Goal: Information Seeking & Learning: Learn about a topic

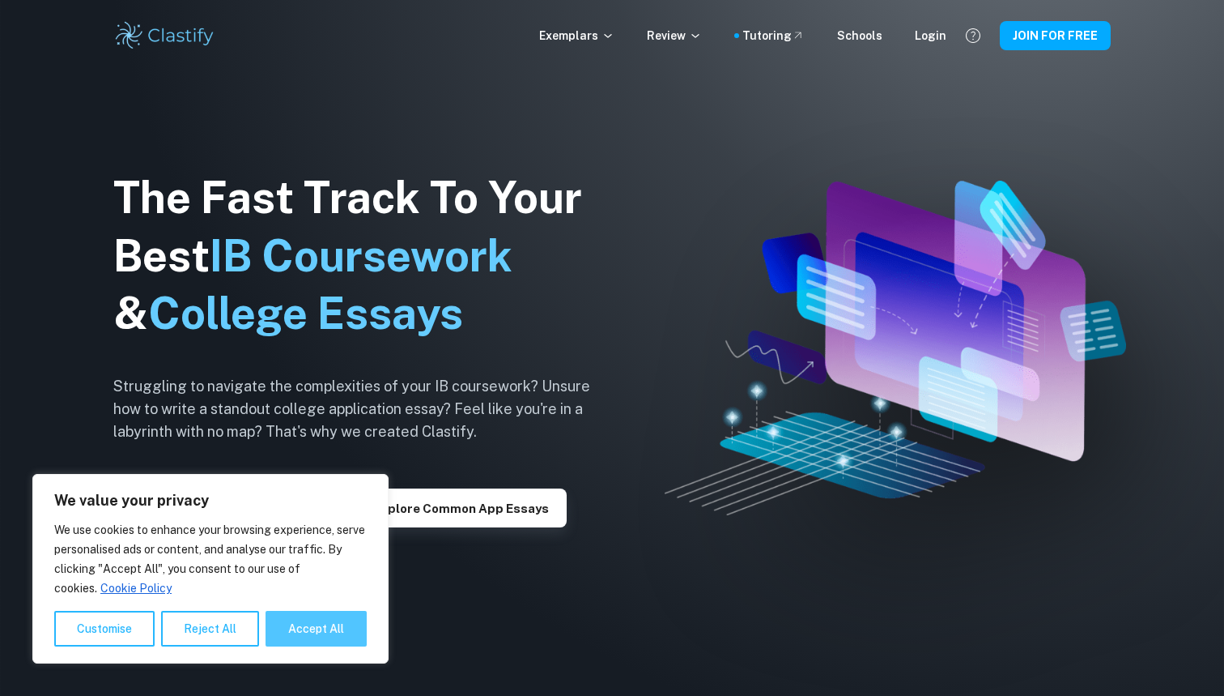
click at [331, 621] on button "Accept All" at bounding box center [316, 629] width 101 height 36
checkbox input "true"
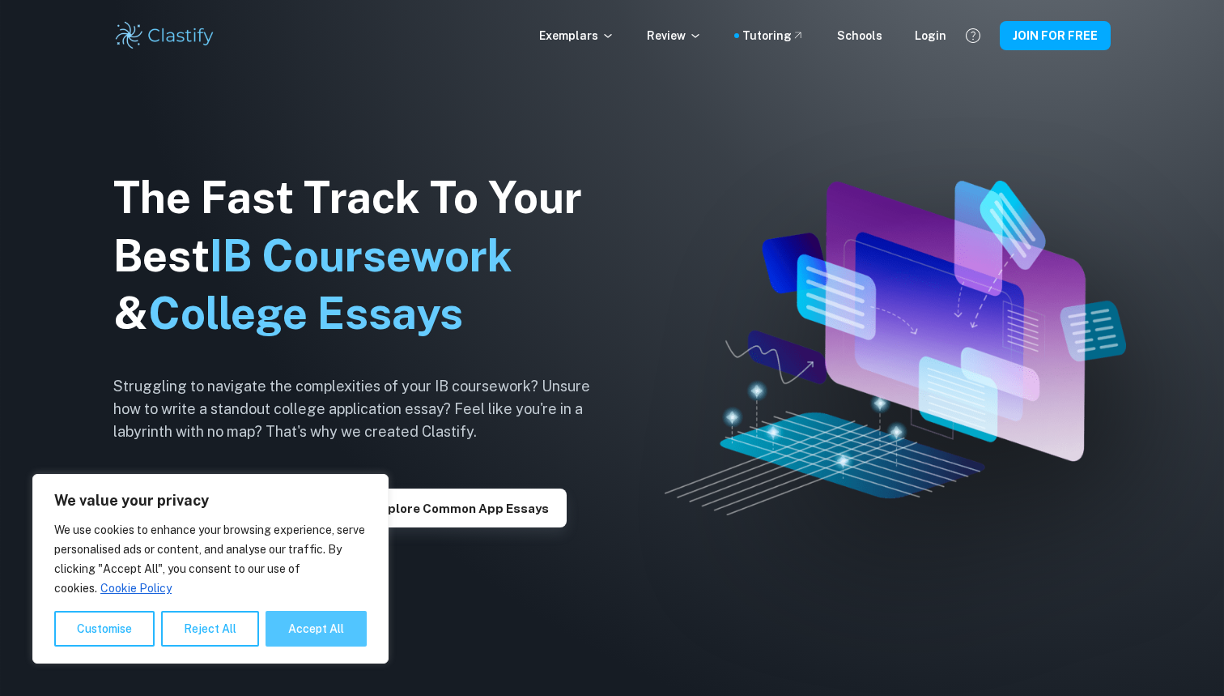
checkbox input "true"
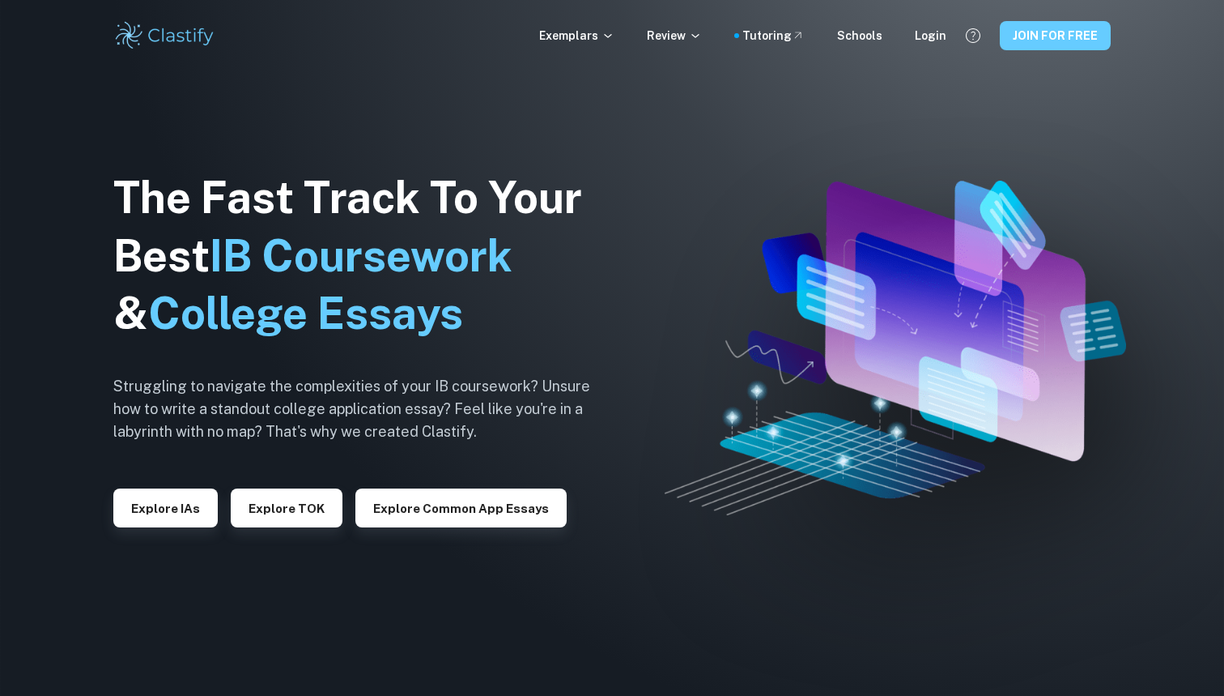
click at [1035, 34] on button "JOIN FOR FREE" at bounding box center [1055, 35] width 111 height 29
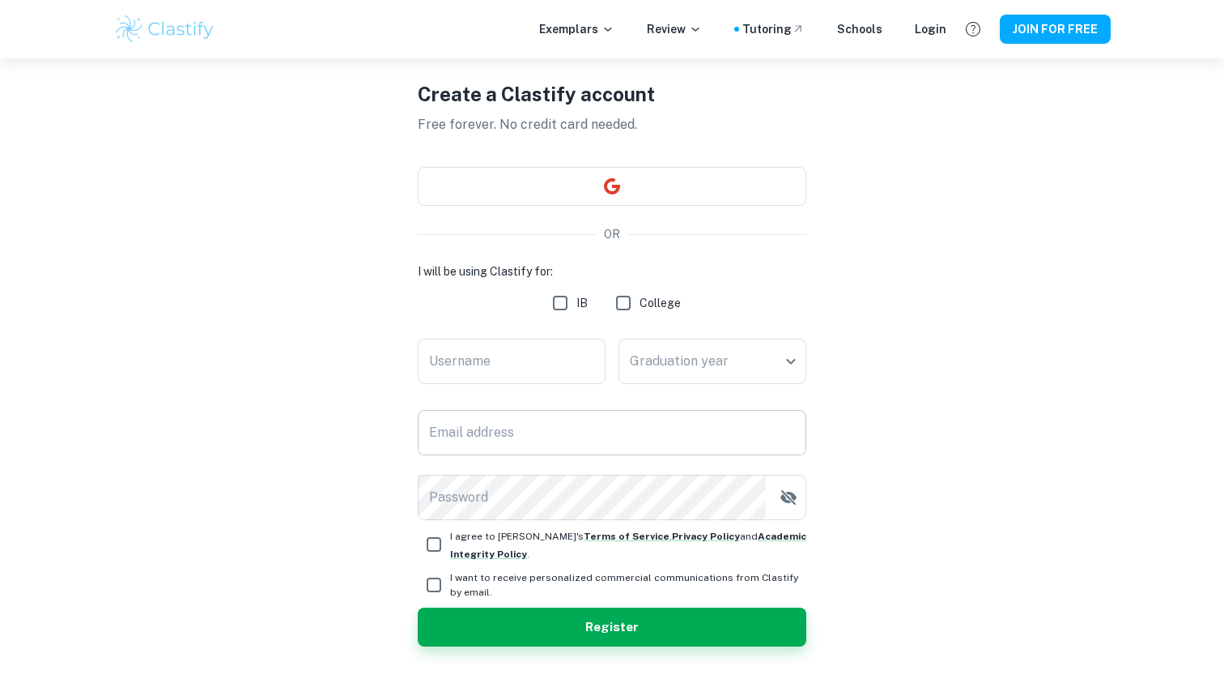
scroll to position [15, 0]
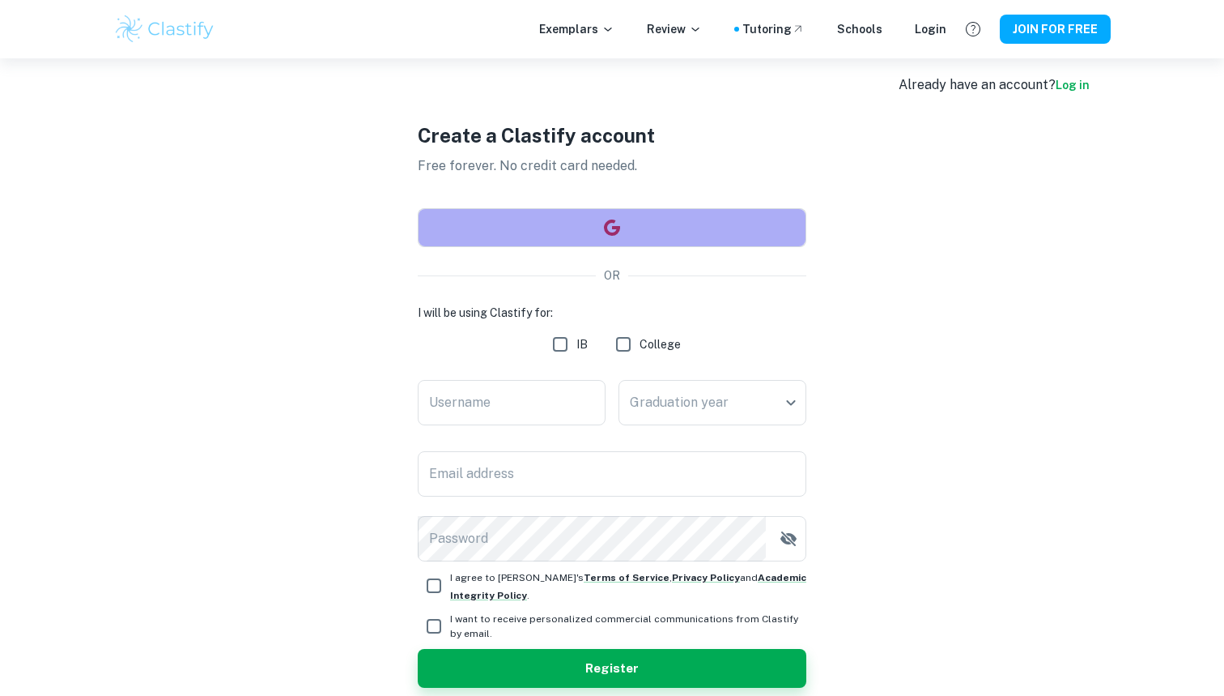
click at [646, 227] on button "button" at bounding box center [612, 227] width 389 height 39
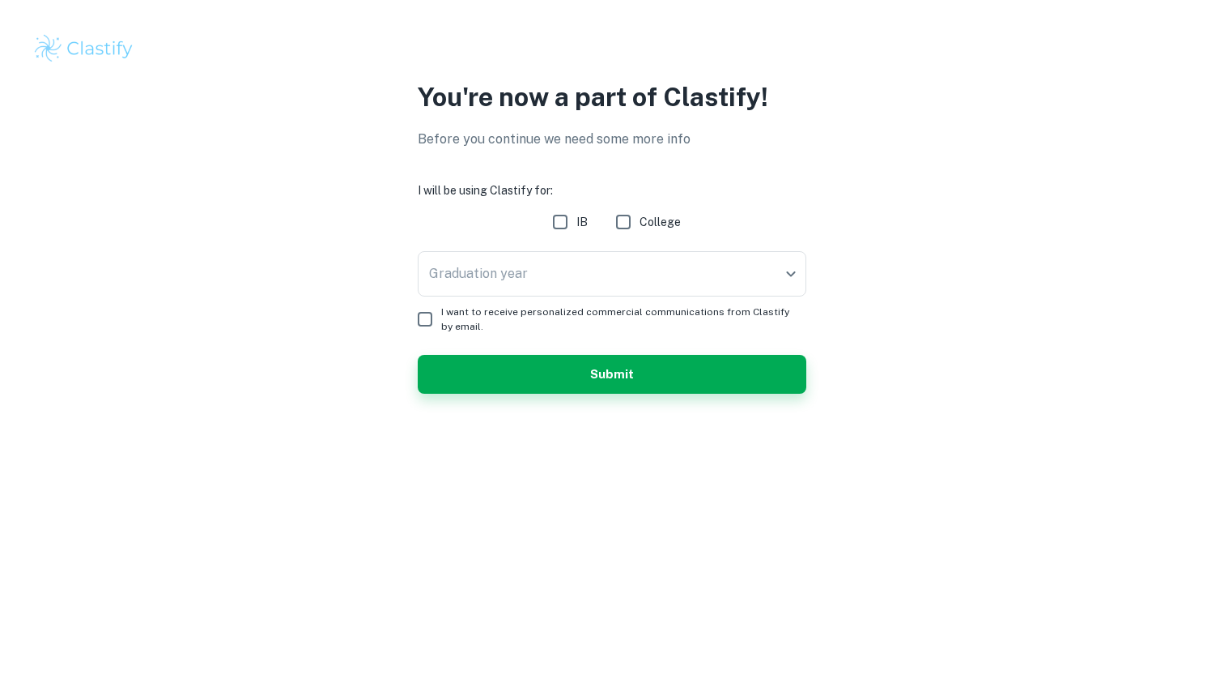
click at [564, 222] on input "IB" at bounding box center [560, 222] width 32 height 32
checkbox input "true"
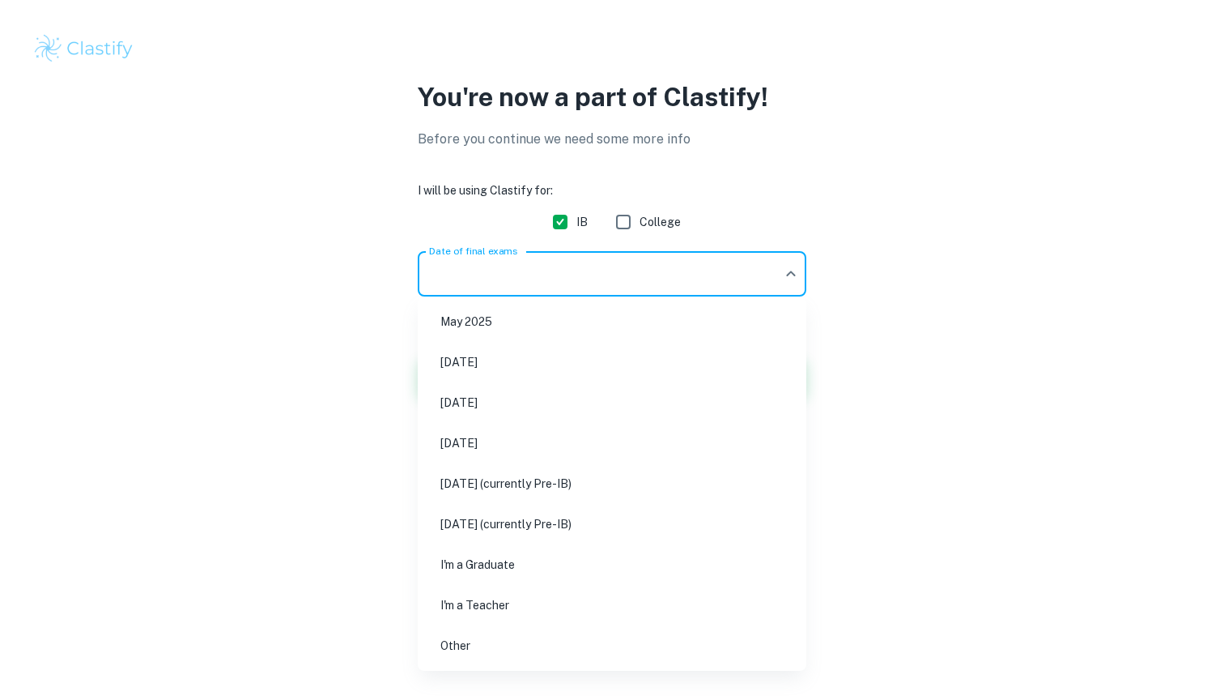
click at [551, 272] on body "We value your privacy We use cookies to enhance your browsing experience, serve…" at bounding box center [612, 348] width 1224 height 696
click at [574, 489] on li "[DATE] (currently Pre-IB)" at bounding box center [612, 483] width 376 height 37
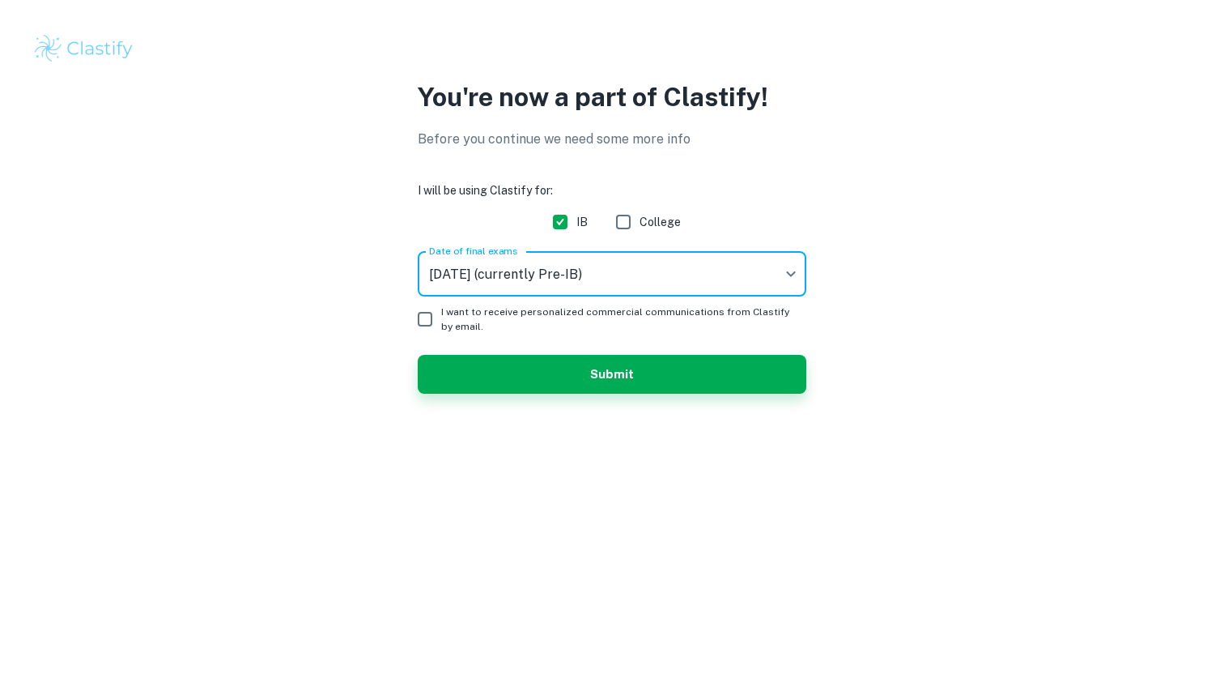
type input "M27"
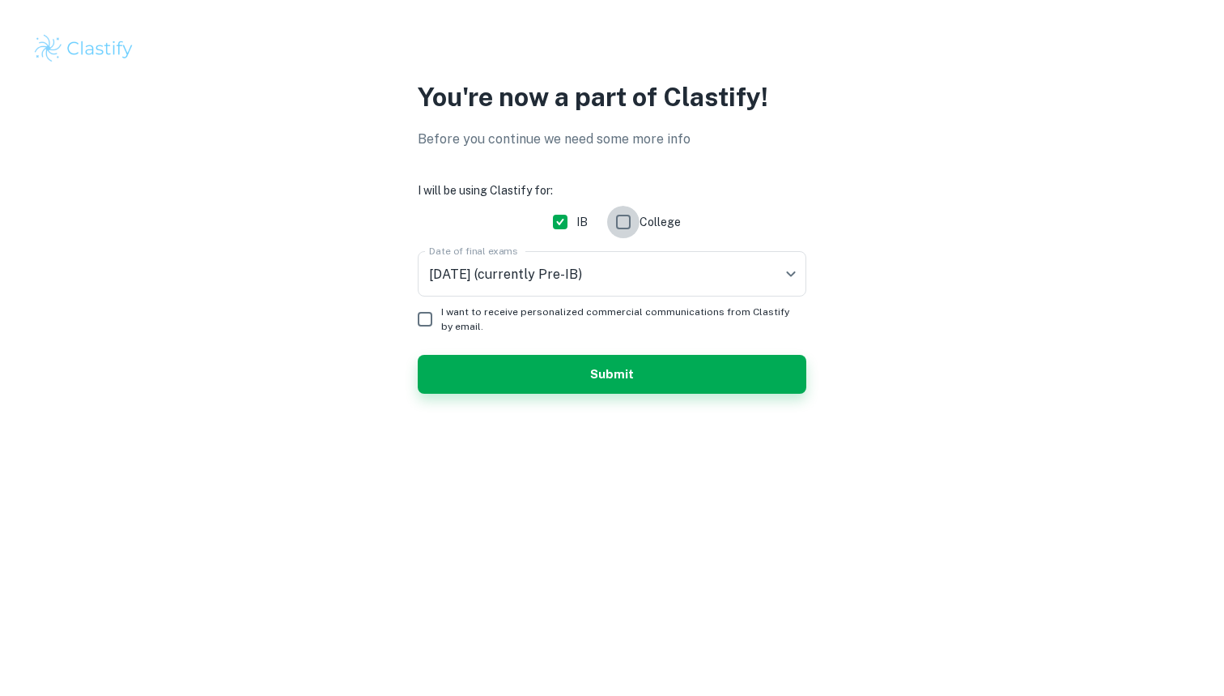
click at [615, 223] on input "College" at bounding box center [623, 222] width 32 height 32
click at [632, 223] on input "College" at bounding box center [623, 222] width 32 height 32
checkbox input "false"
click at [575, 385] on button "Submit" at bounding box center [612, 374] width 389 height 39
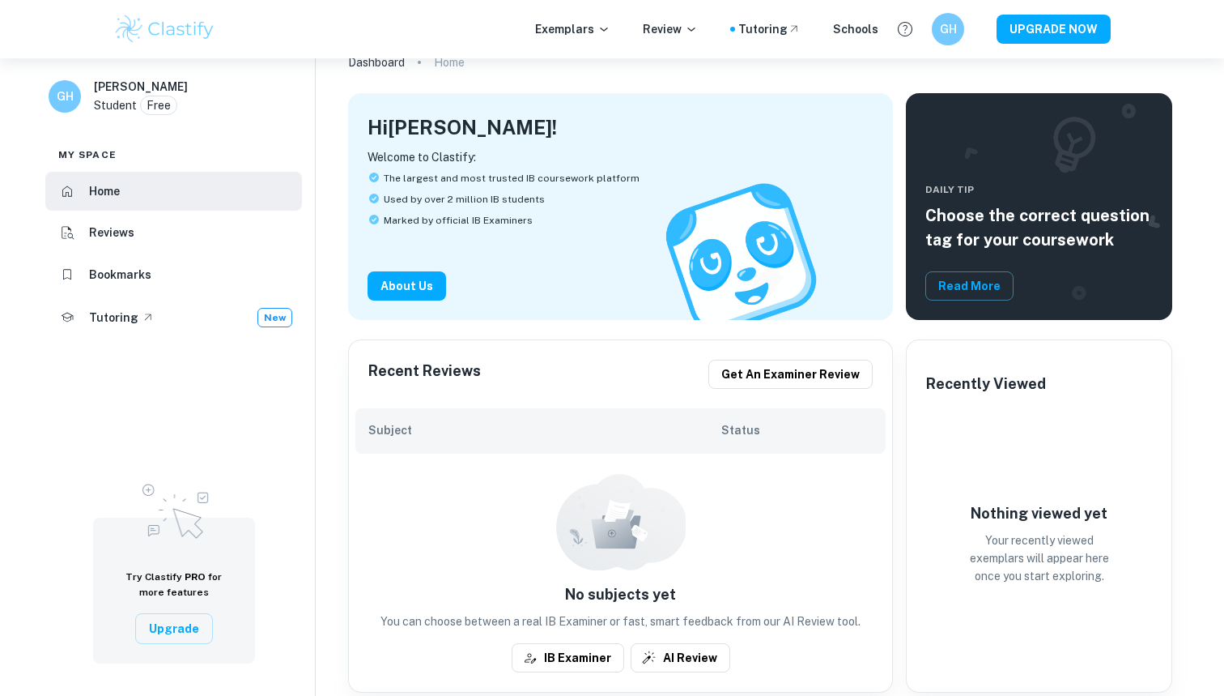
scroll to position [87, 0]
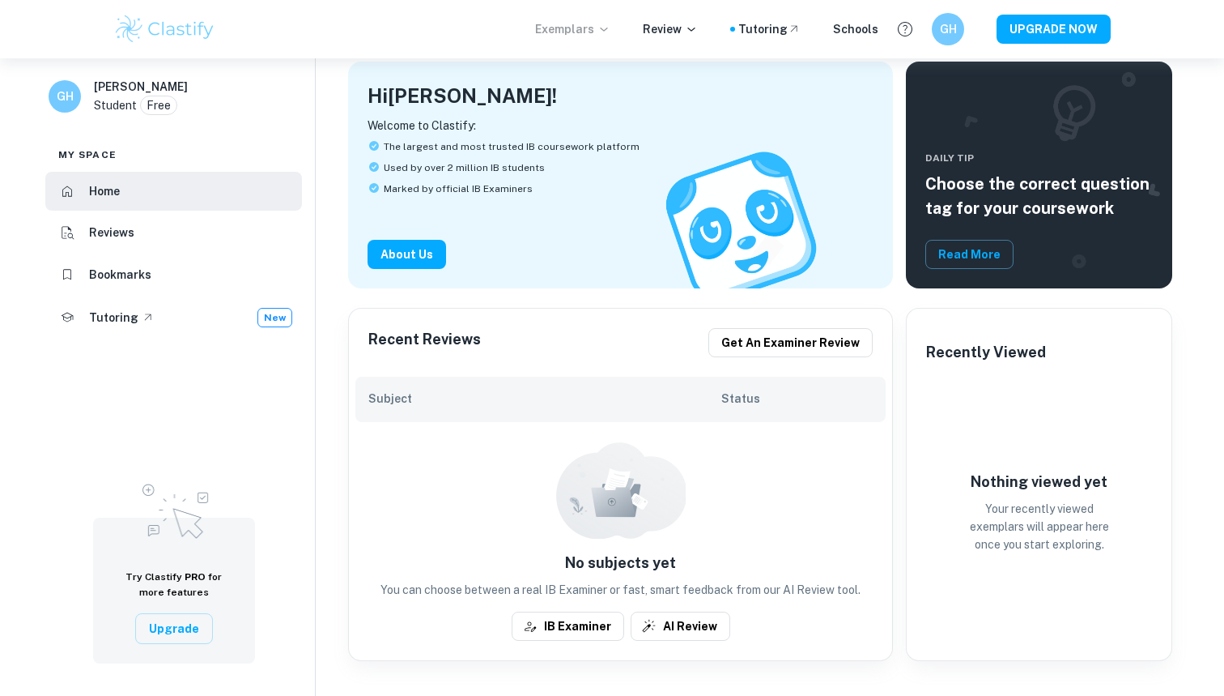
click at [588, 34] on p "Exemplars" at bounding box center [572, 29] width 75 height 18
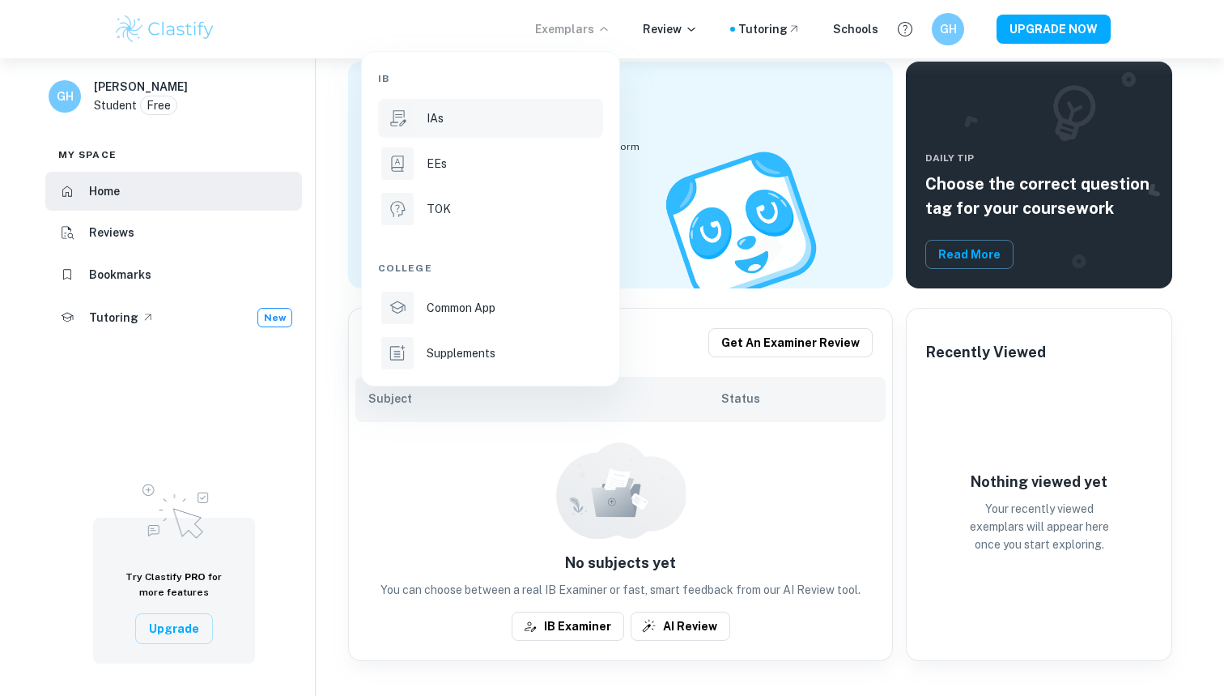
click at [479, 114] on div "IAs" at bounding box center [513, 118] width 173 height 18
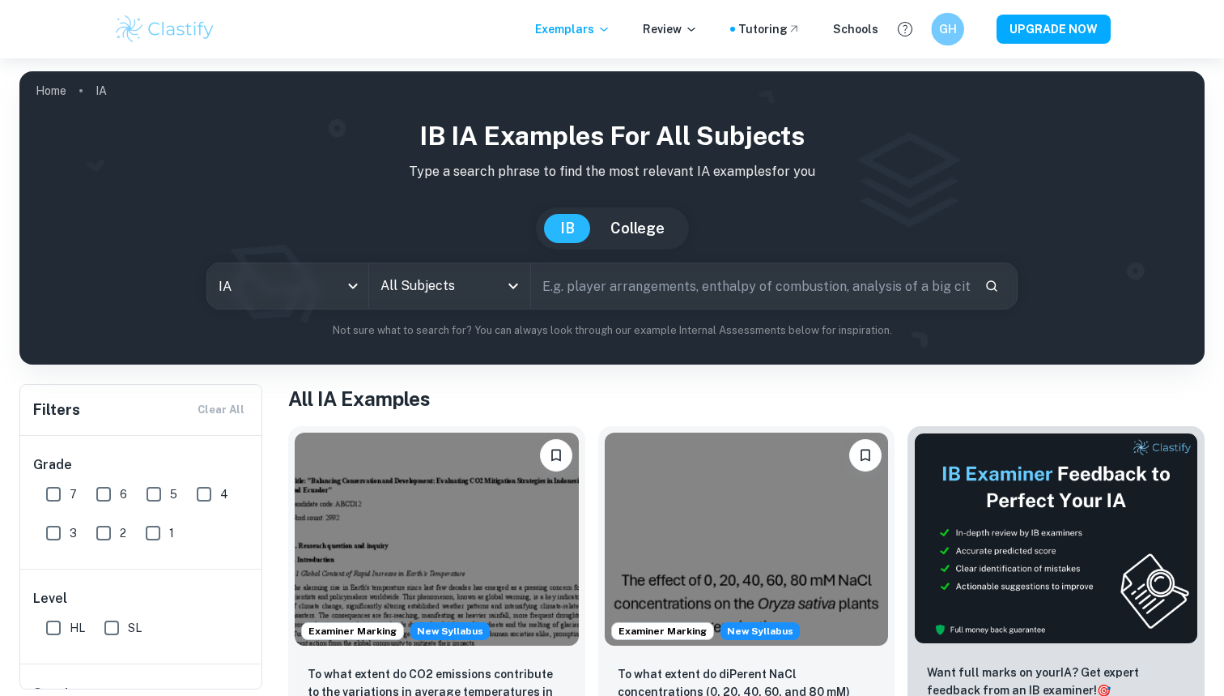
click at [949, 33] on h6 "GH" at bounding box center [948, 29] width 19 height 18
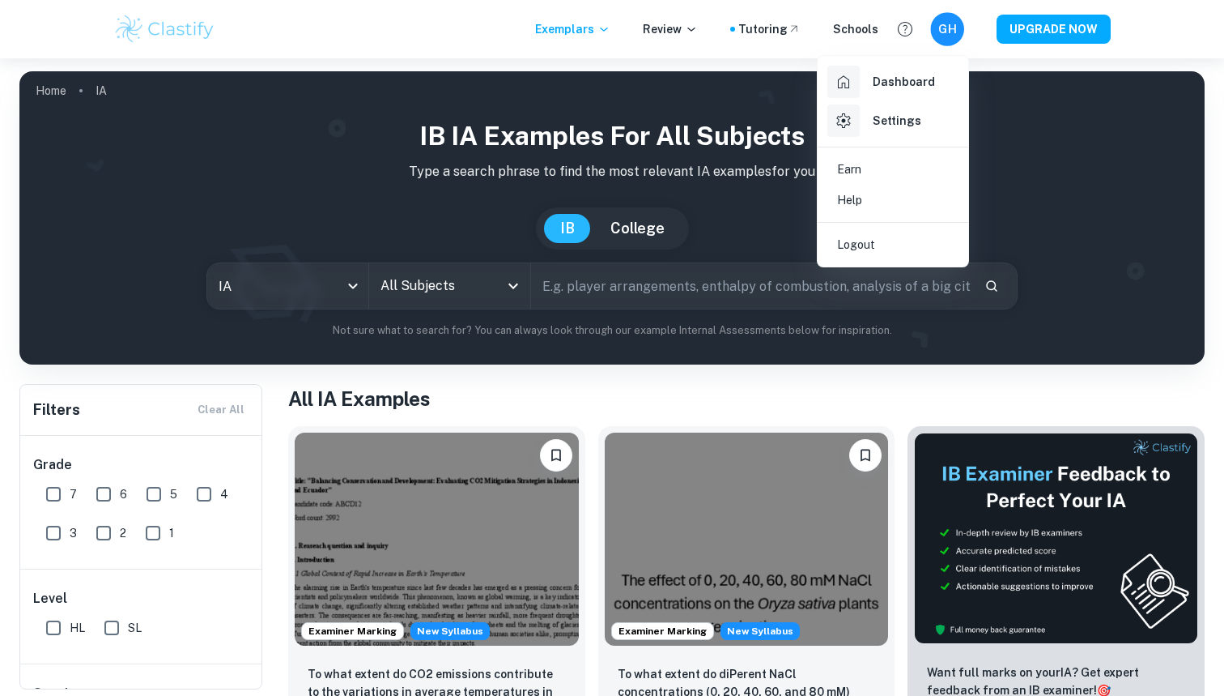
click at [949, 33] on div at bounding box center [612, 348] width 1224 height 696
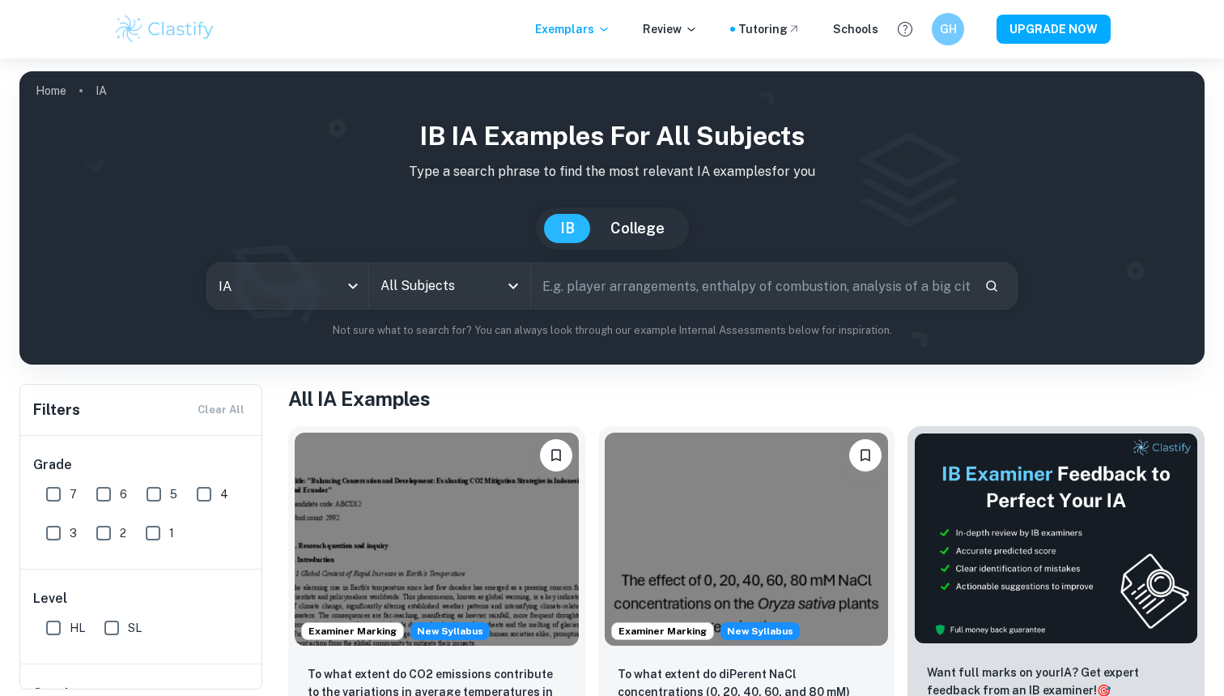
click at [179, 40] on img at bounding box center [164, 29] width 103 height 32
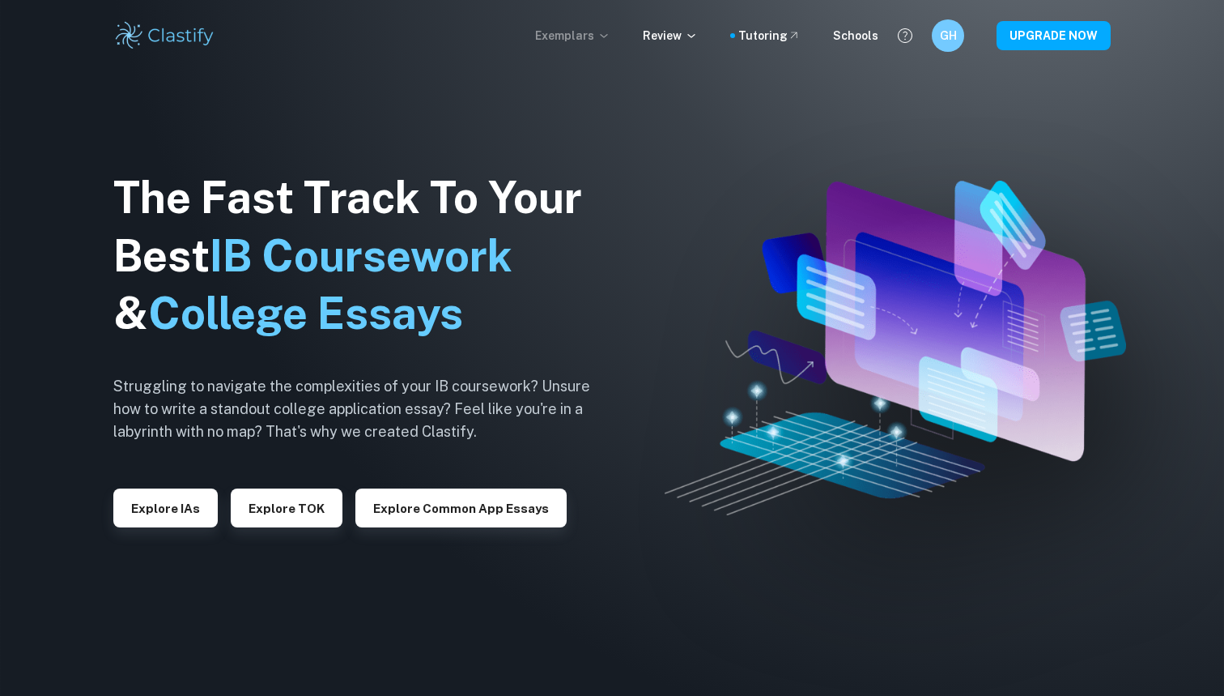
click at [601, 32] on p "Exemplars" at bounding box center [572, 36] width 75 height 18
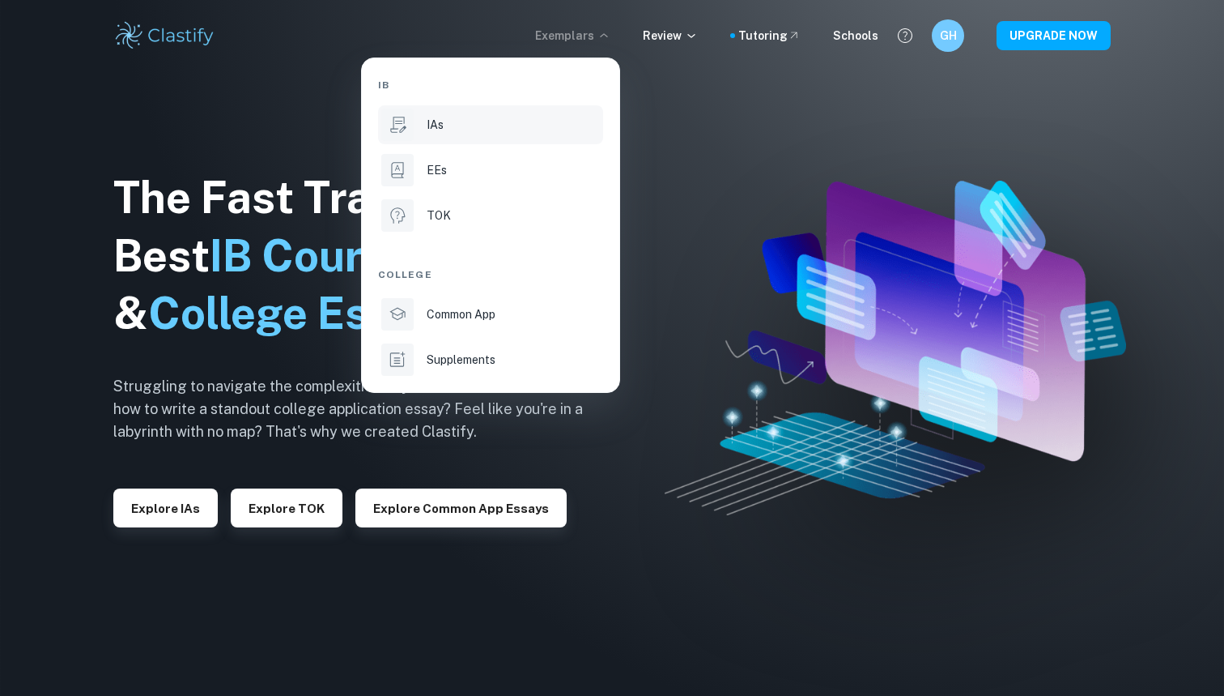
click at [488, 125] on div "IAs" at bounding box center [513, 125] width 173 height 18
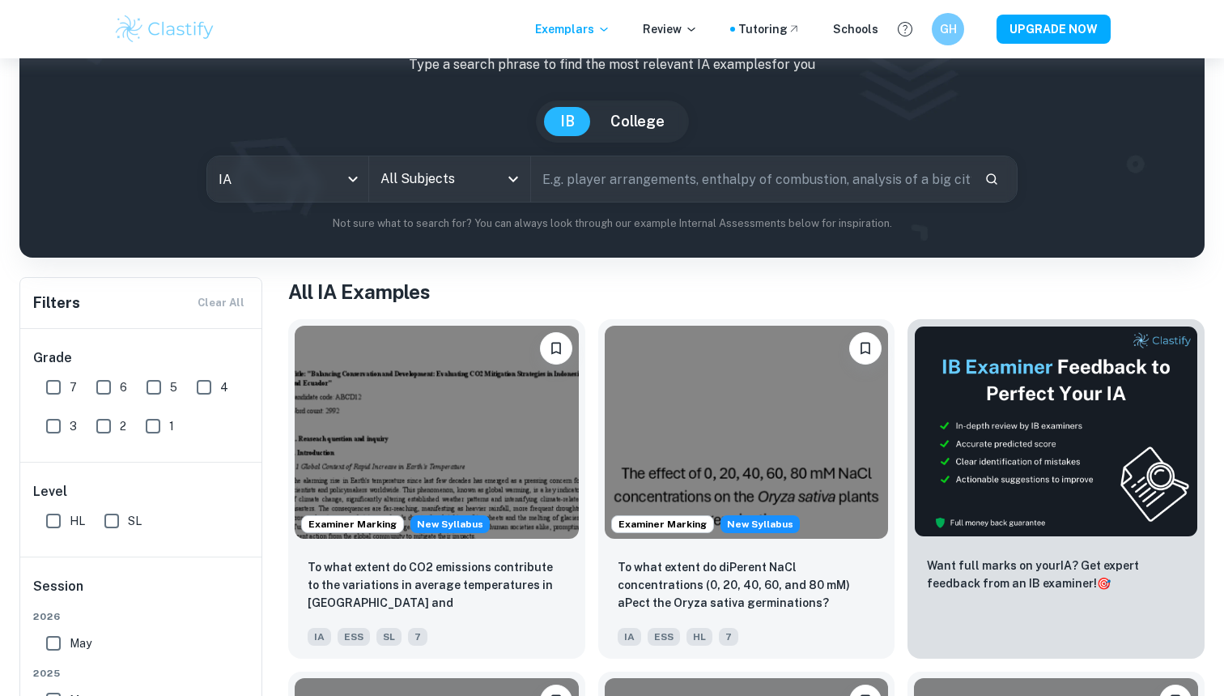
scroll to position [167, 0]
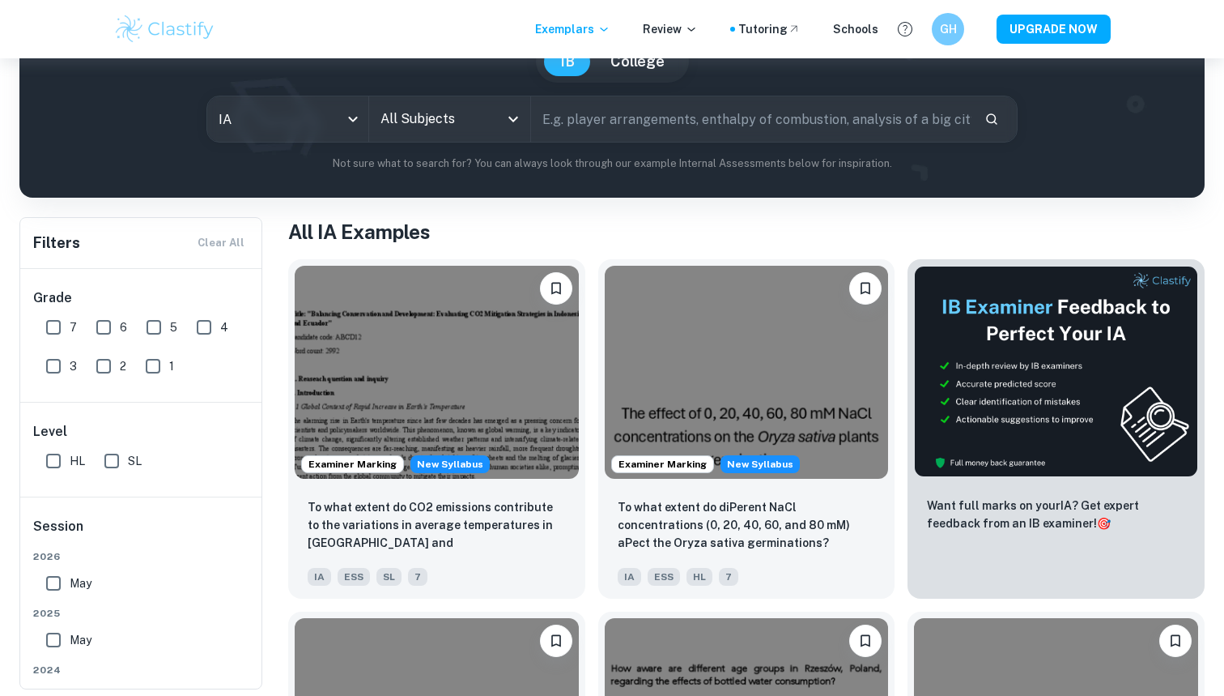
click at [61, 330] on input "7" at bounding box center [53, 327] width 32 height 32
checkbox input "true"
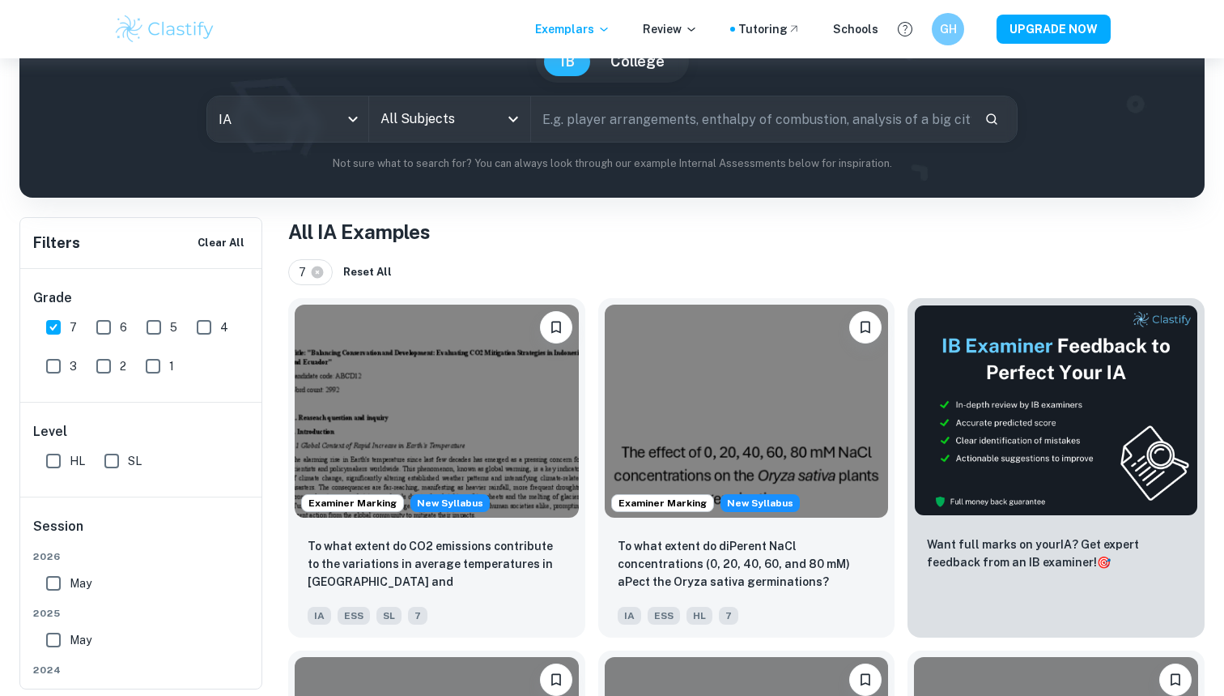
click at [54, 462] on input "HL" at bounding box center [53, 461] width 32 height 32
checkbox input "true"
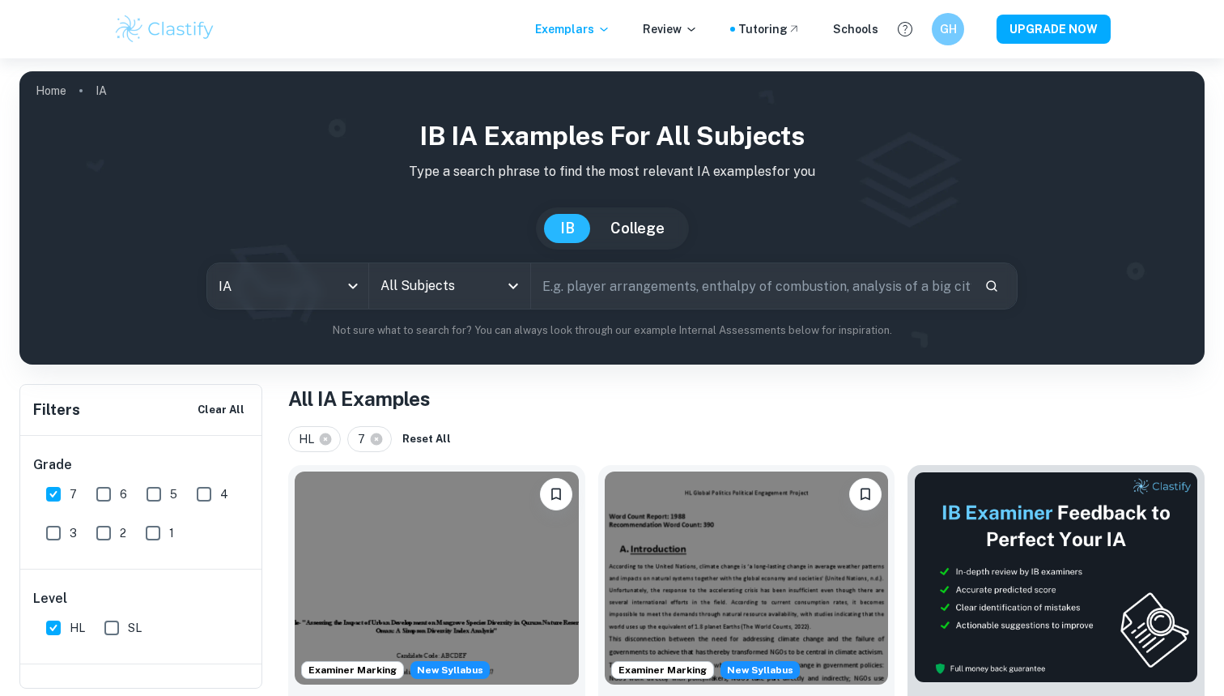
scroll to position [0, 0]
click at [455, 298] on input "All Subjects" at bounding box center [438, 285] width 122 height 31
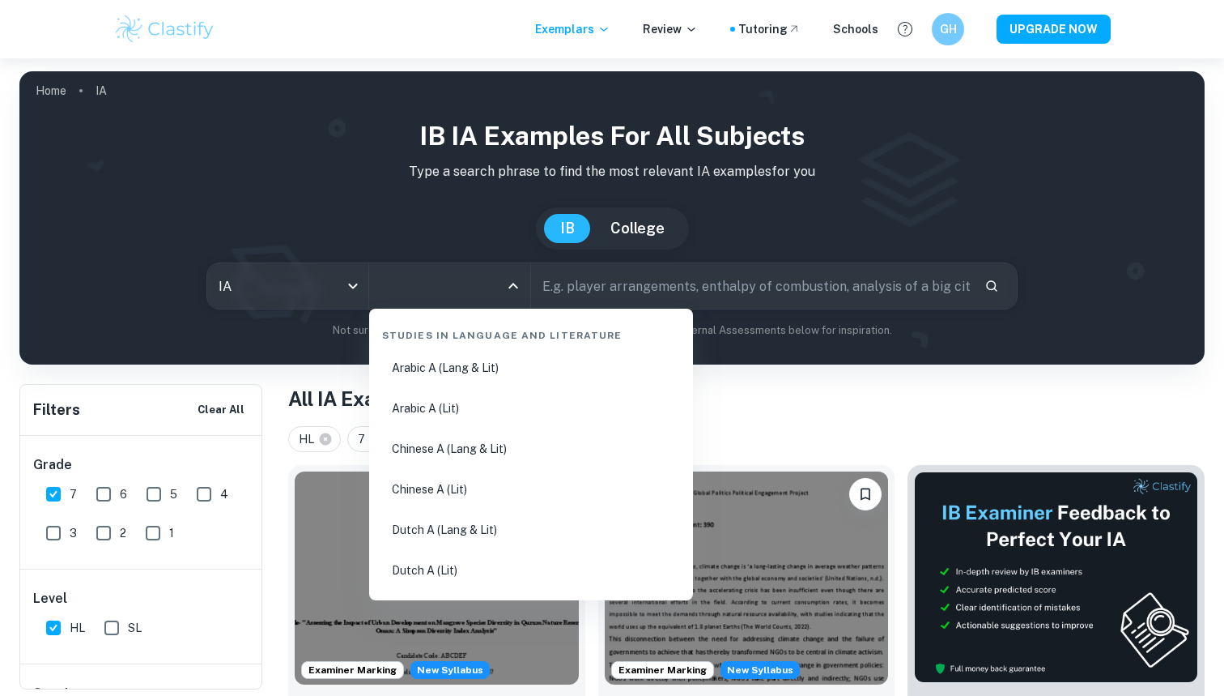
click at [455, 292] on input "All Subjects" at bounding box center [438, 285] width 122 height 31
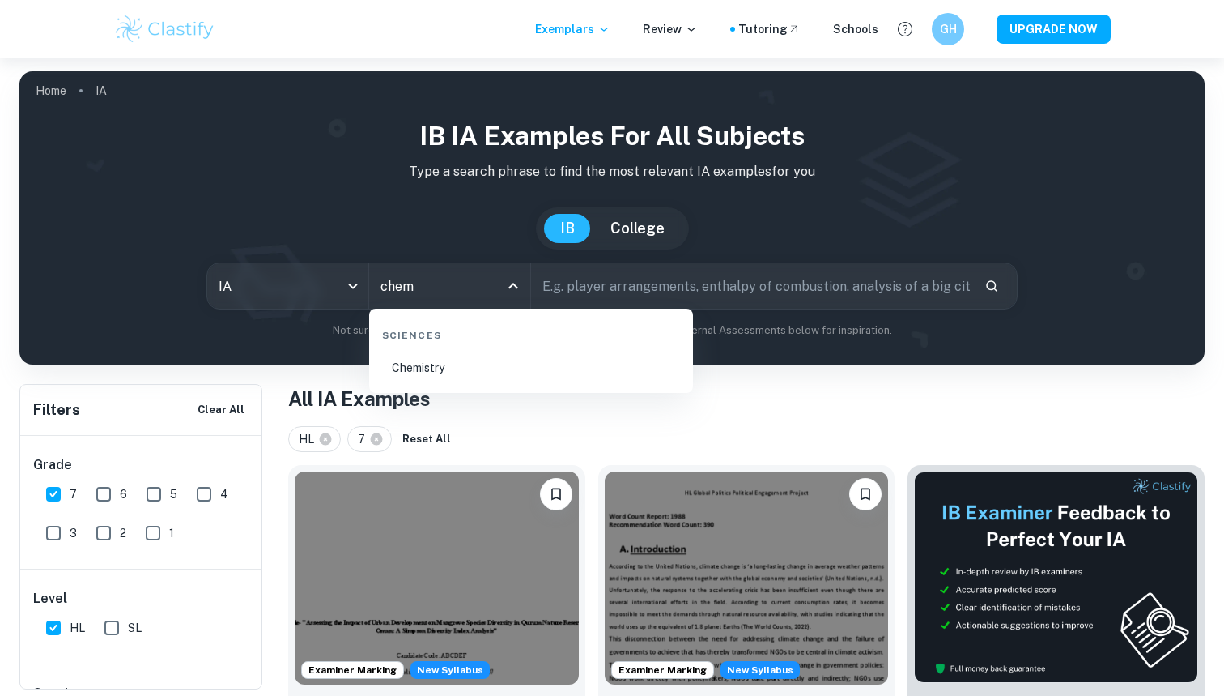
click at [411, 365] on li "Chemistry" at bounding box center [531, 367] width 311 height 37
type input "Chemistry"
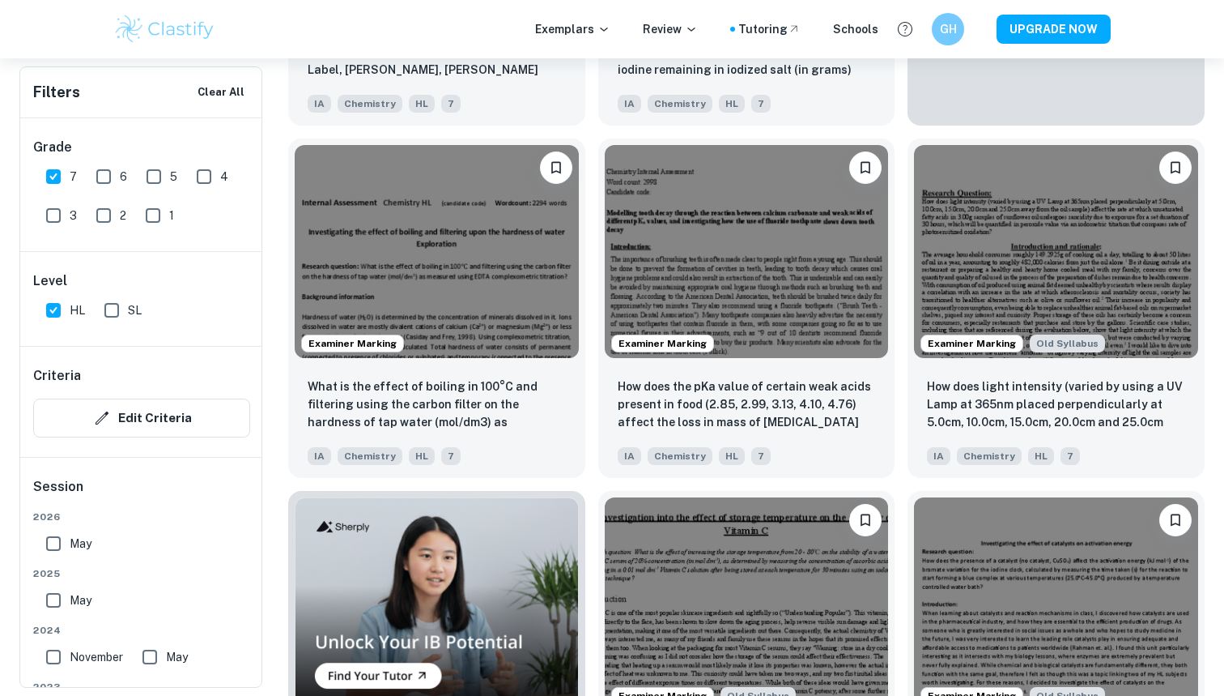
scroll to position [819, 0]
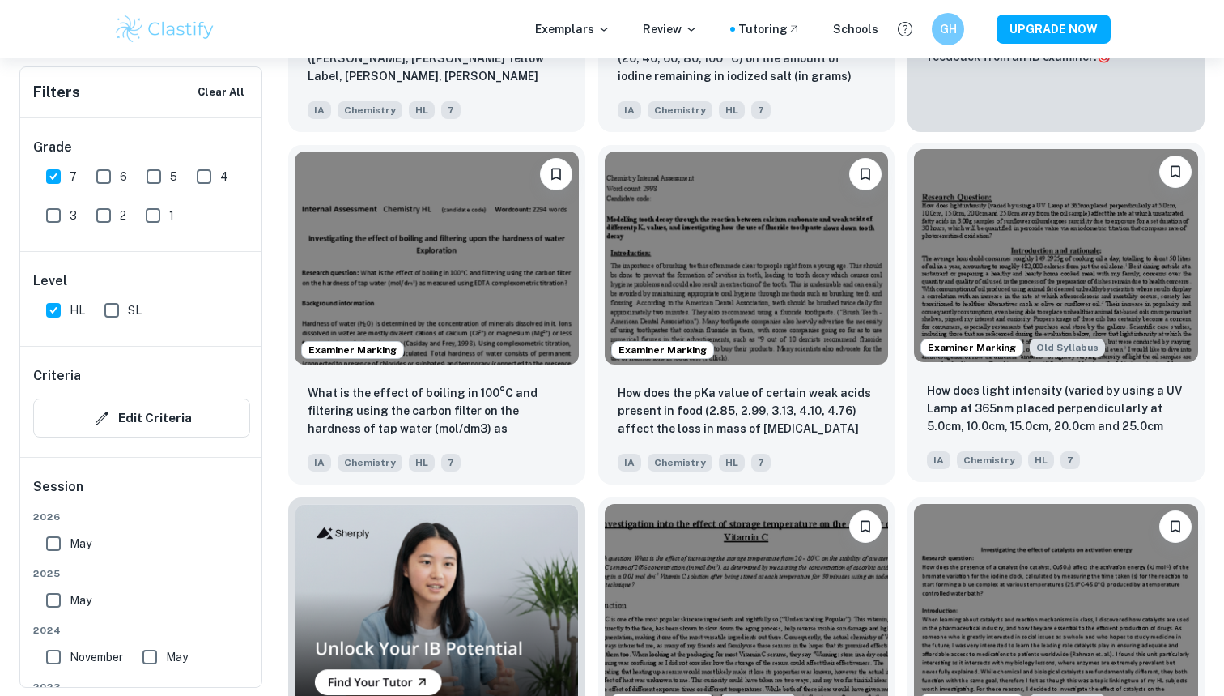
click at [1026, 235] on img at bounding box center [1056, 255] width 284 height 213
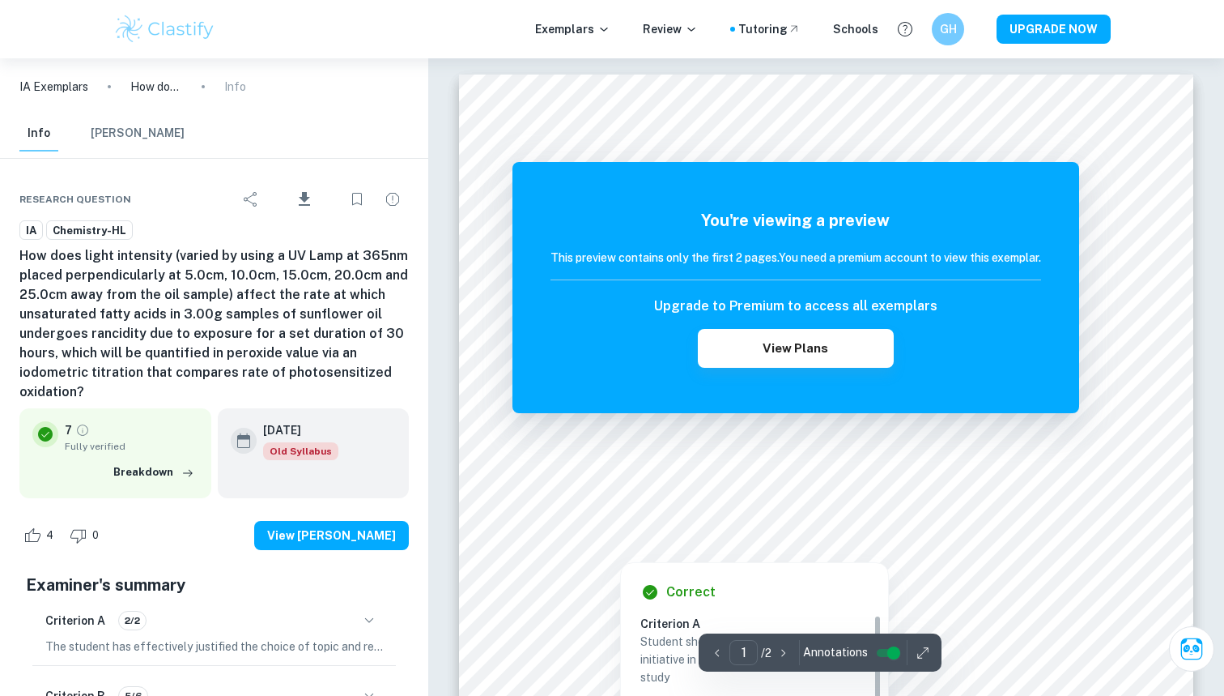
click at [895, 513] on div at bounding box center [826, 505] width 557 height 18
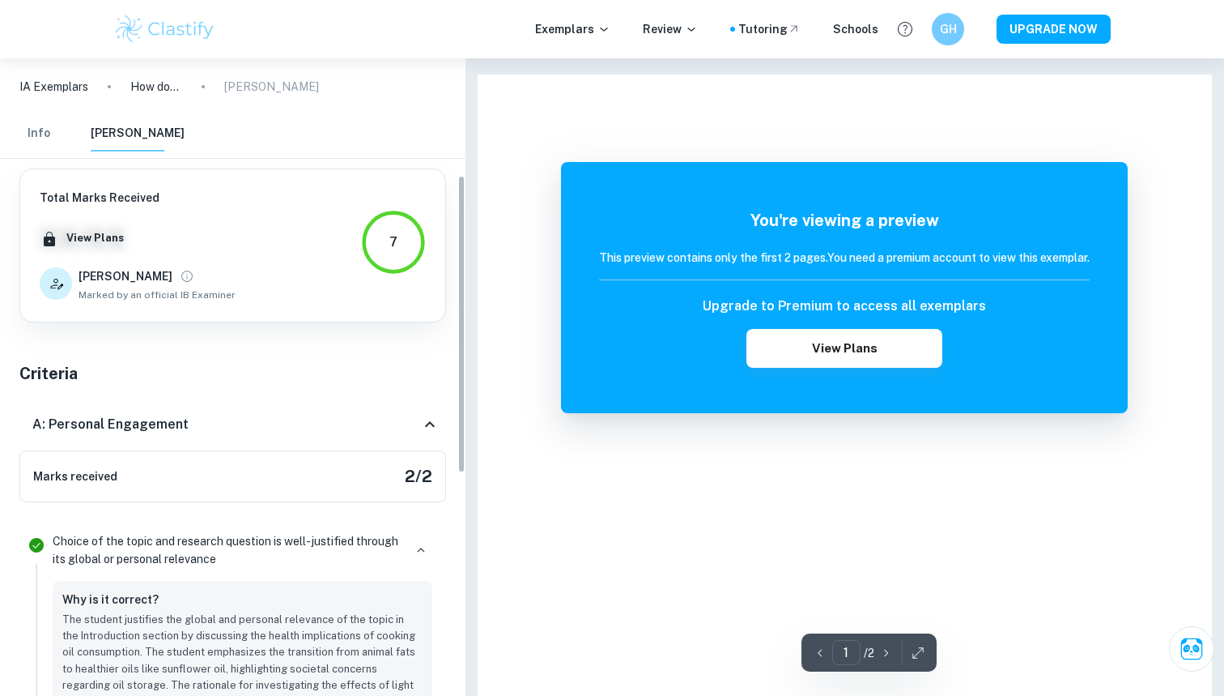
scroll to position [487, 0]
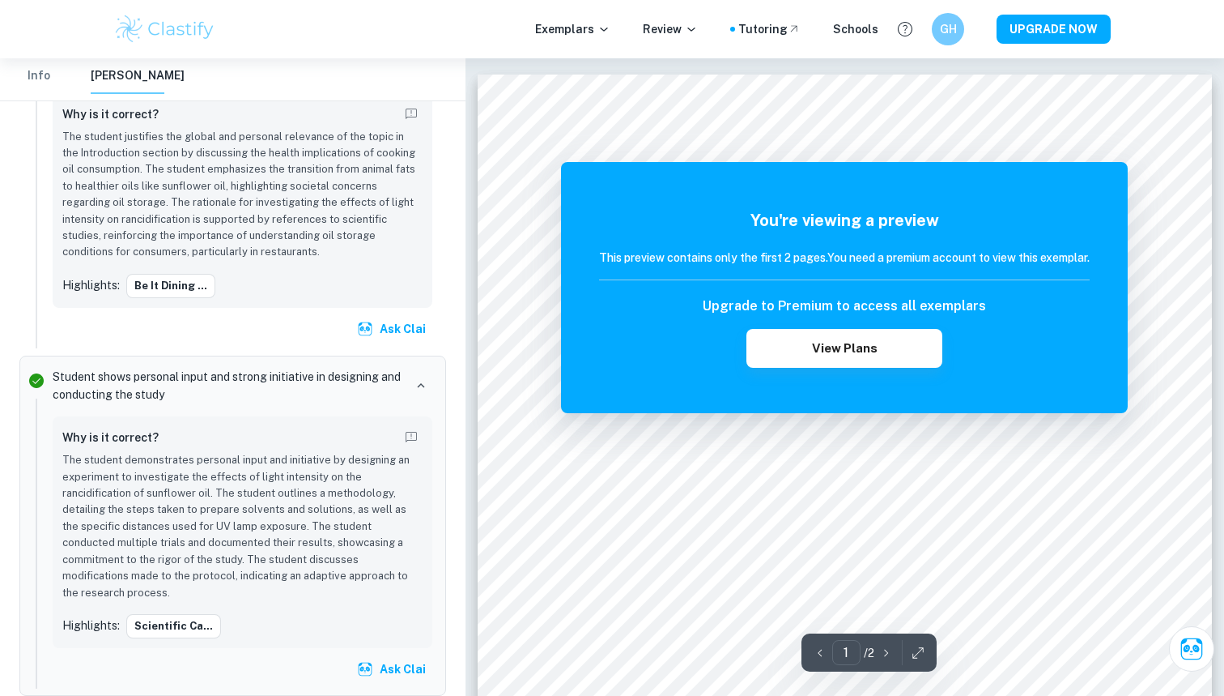
click at [563, 196] on div "You're viewing a preview This preview contains only the first 2 pages. You need…" at bounding box center [844, 287] width 567 height 251
click at [828, 332] on button "View Plans" at bounding box center [845, 348] width 196 height 39
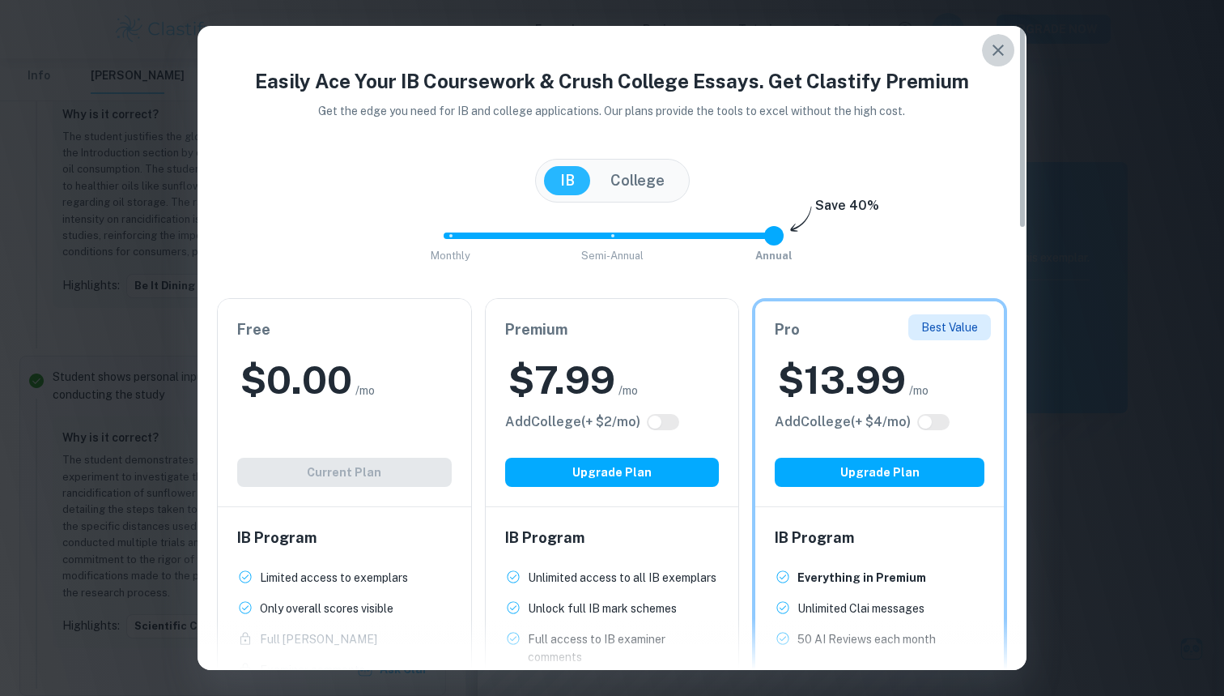
click at [992, 60] on button "button" at bounding box center [998, 50] width 32 height 32
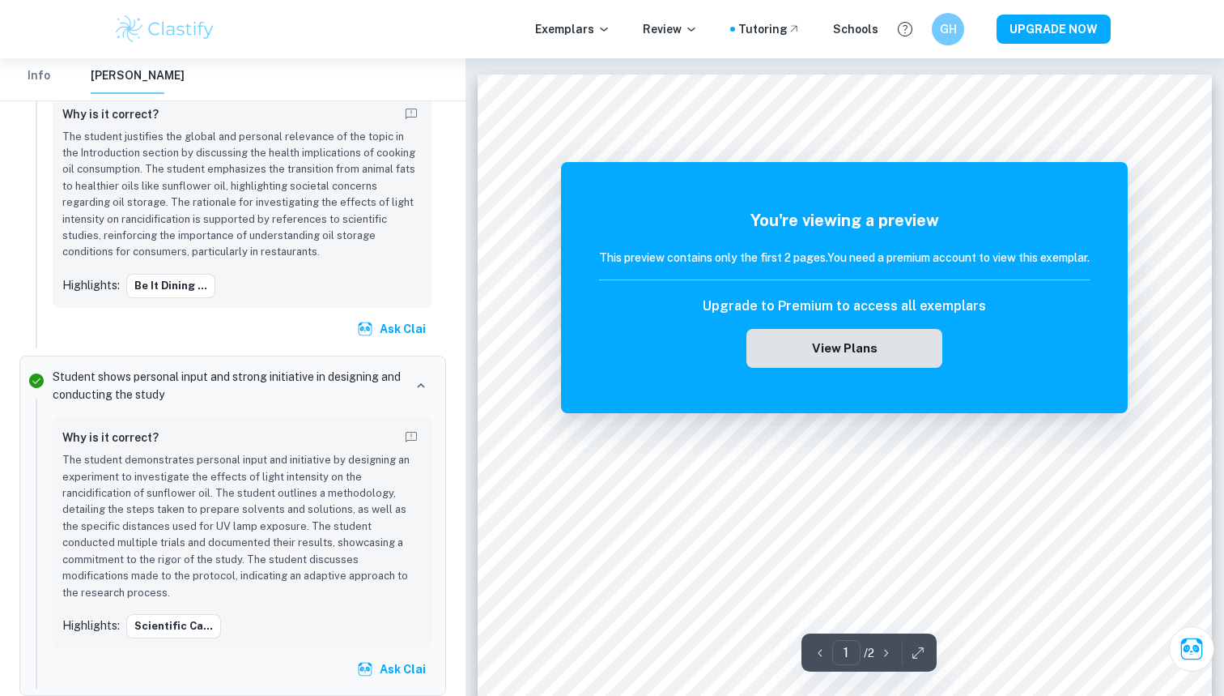
scroll to position [0, 0]
drag, startPoint x: 572, startPoint y: 173, endPoint x: 659, endPoint y: 223, distance: 100.8
click at [661, 225] on div "You're viewing a preview This preview contains only the first 2 pages. You need…" at bounding box center [844, 287] width 567 height 251
click at [659, 223] on h5 "You're viewing a preview" at bounding box center [844, 220] width 491 height 24
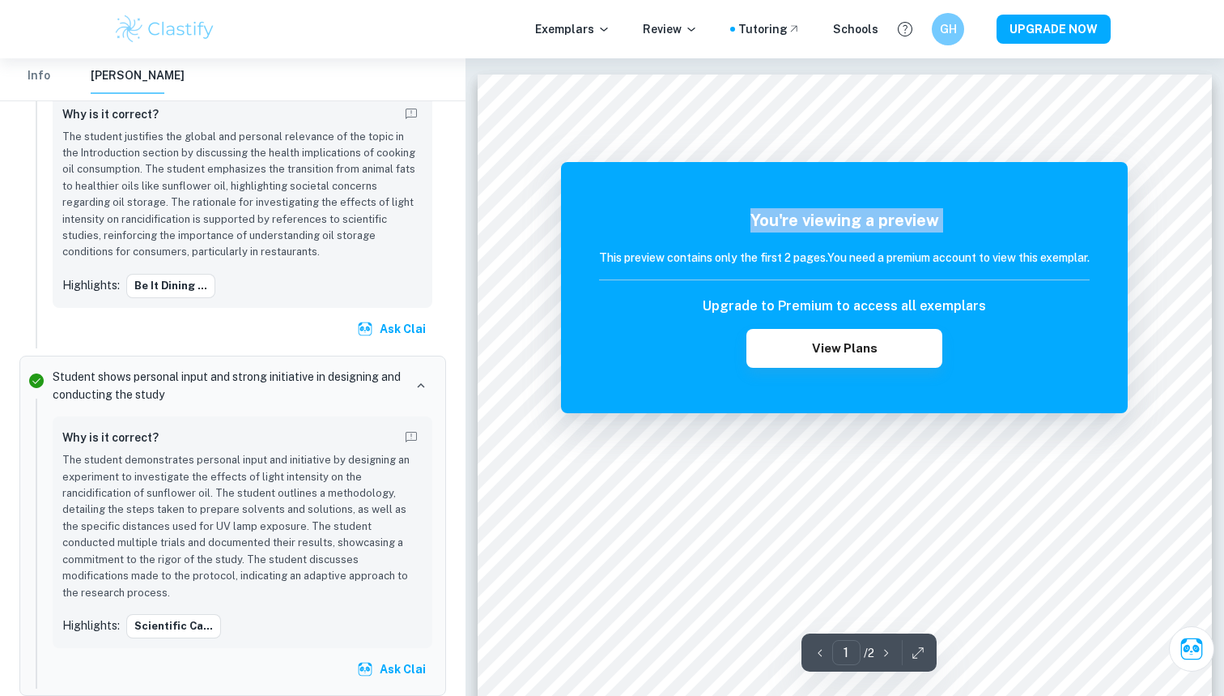
click at [659, 223] on h5 "You're viewing a preview" at bounding box center [844, 220] width 491 height 24
drag, startPoint x: 910, startPoint y: 228, endPoint x: 937, endPoint y: 228, distance: 26.7
click at [929, 228] on h5 "You're viewing a preview" at bounding box center [844, 220] width 491 height 24
click at [936, 228] on h5 "You're viewing a preview" at bounding box center [844, 220] width 491 height 24
drag, startPoint x: 934, startPoint y: 257, endPoint x: 931, endPoint y: 267, distance: 11.0
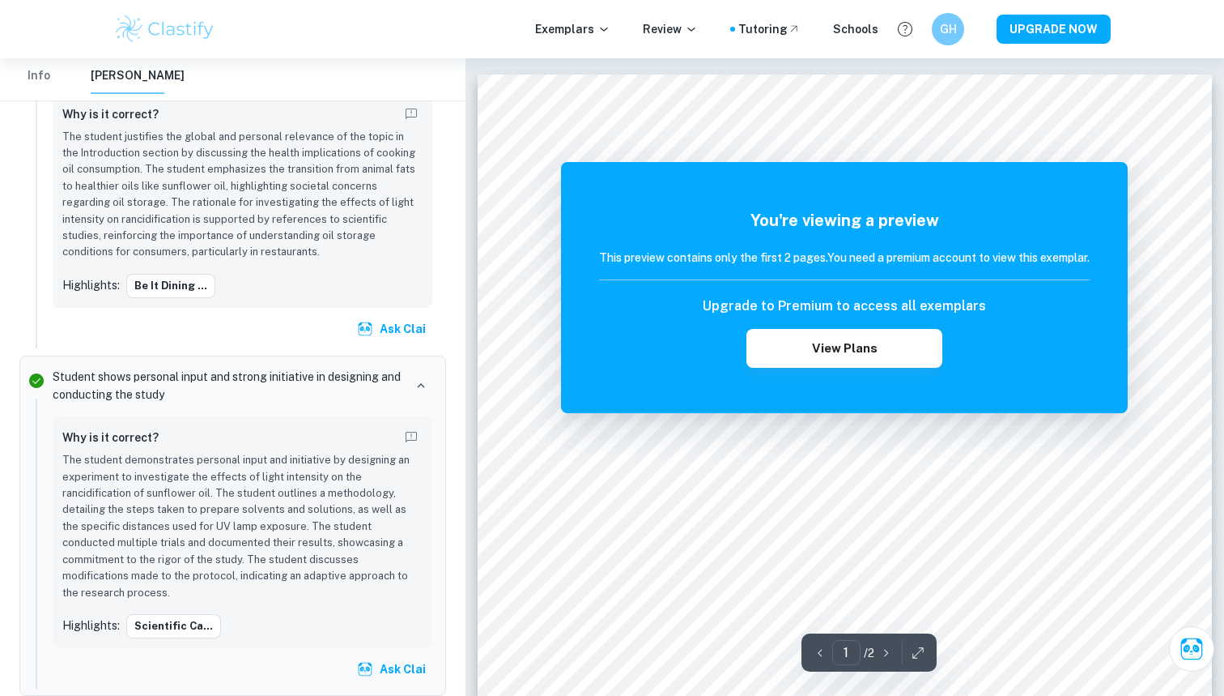
click at [934, 259] on h6 "This preview contains only the first 2 pages. You need a premium account to vie…" at bounding box center [844, 258] width 491 height 18
click at [915, 270] on div "This preview contains only the first 2 pages. You need a premium account to vie…" at bounding box center [844, 265] width 491 height 32
click at [910, 650] on button "button" at bounding box center [918, 652] width 24 height 25
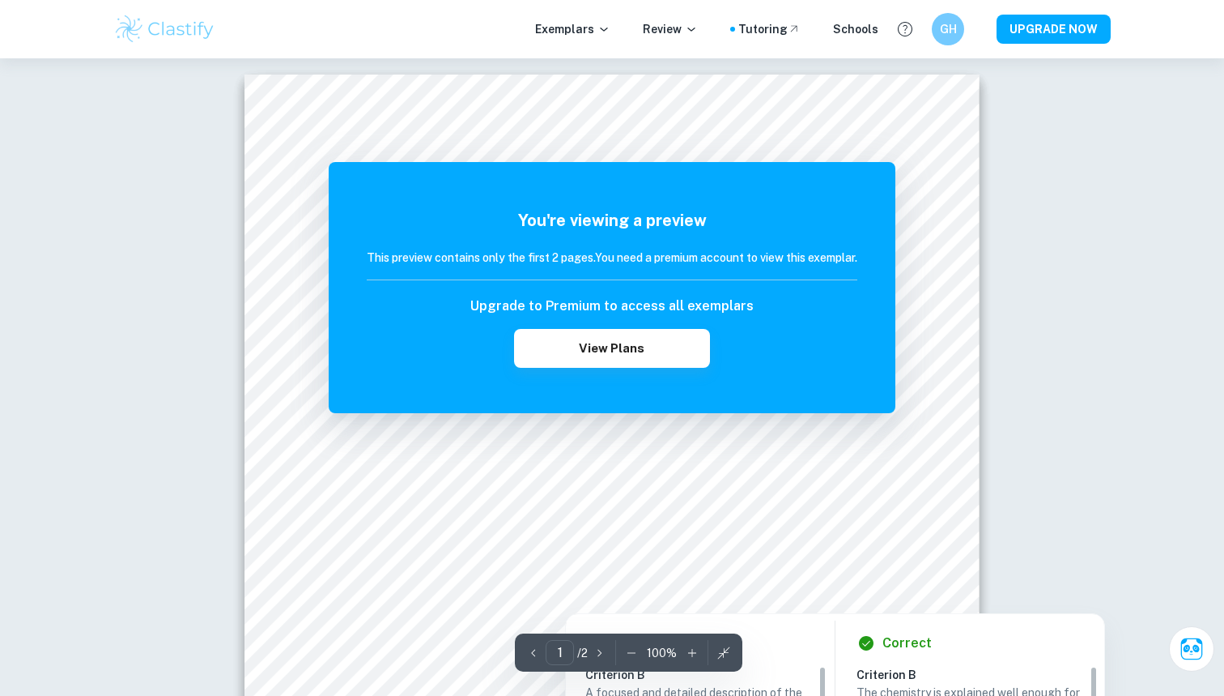
click at [730, 647] on icon "button" at bounding box center [724, 653] width 16 height 16
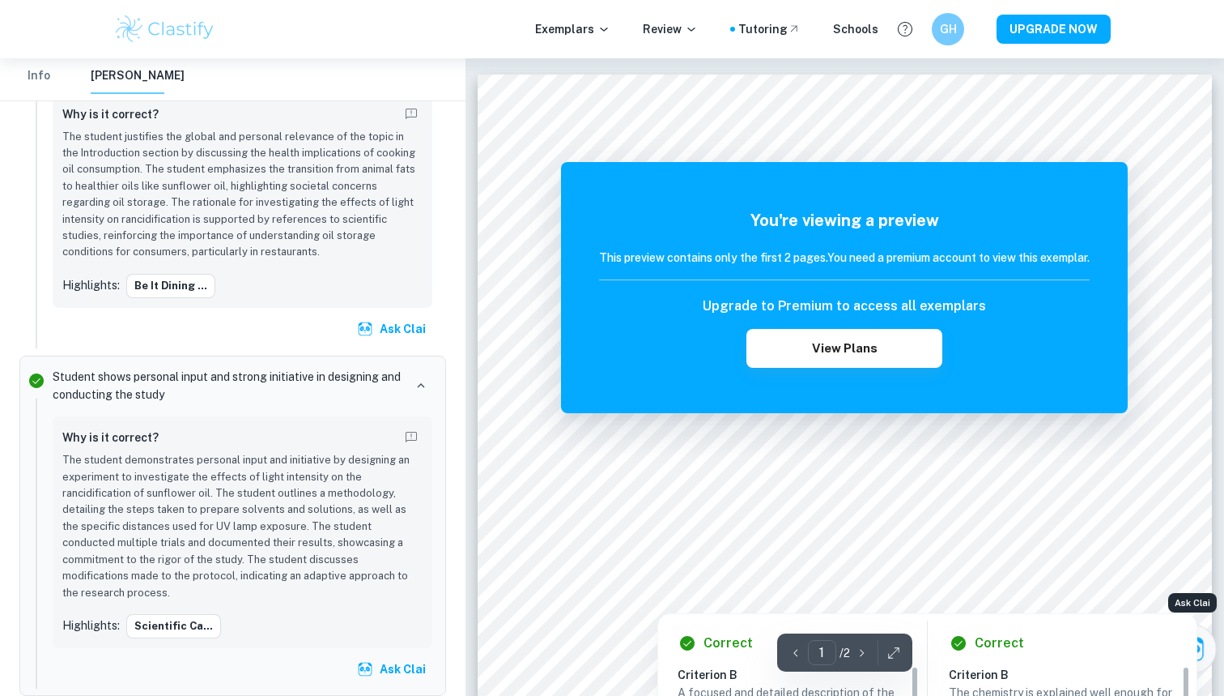
click at [1200, 650] on icon "Ask Clai" at bounding box center [1191, 647] width 23 height 23
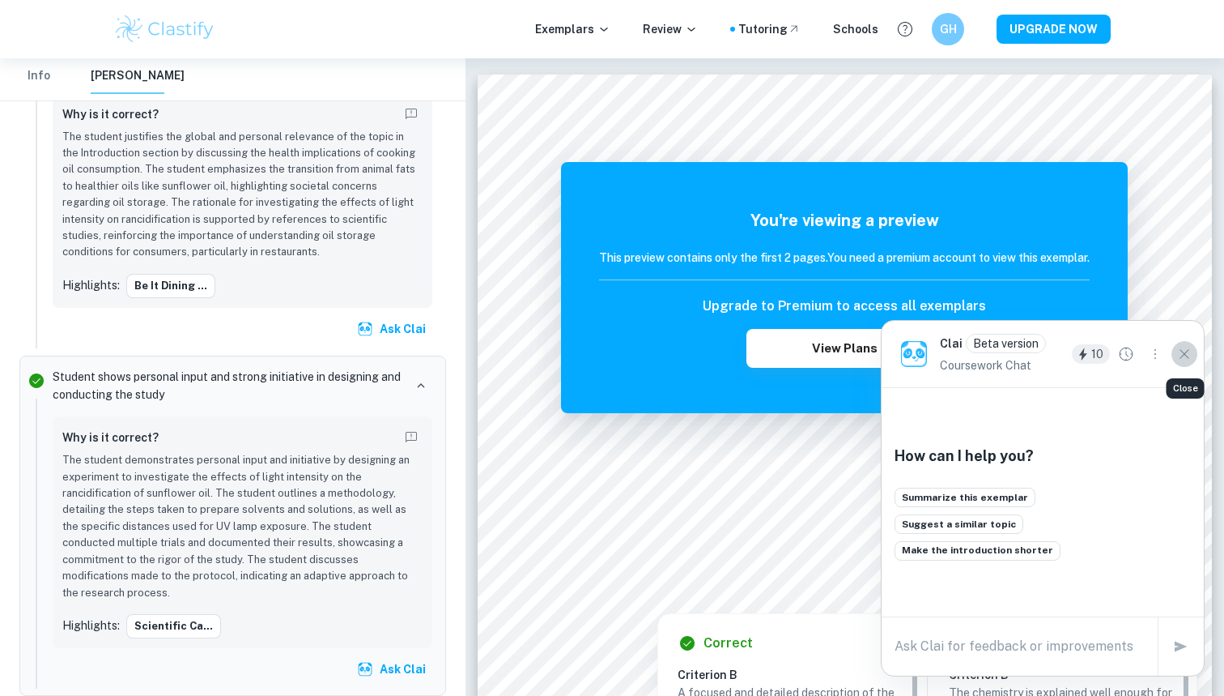
click at [1185, 364] on button "Close" at bounding box center [1185, 354] width 26 height 26
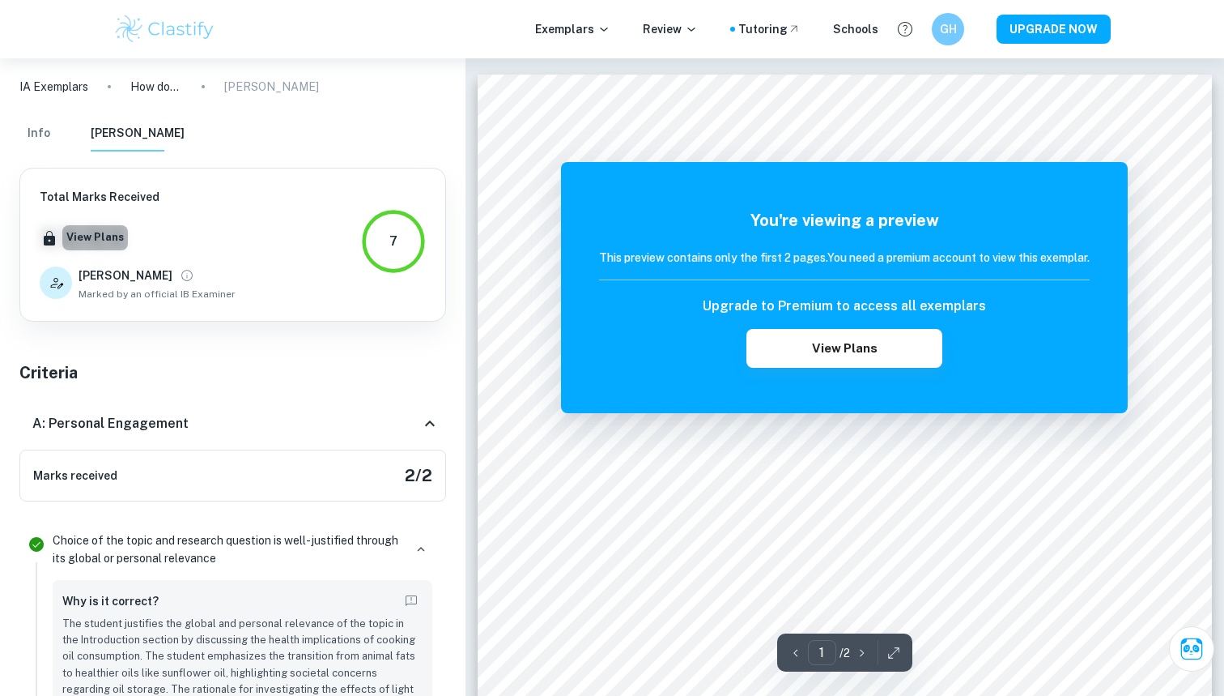
click at [96, 241] on button "View Plans" at bounding box center [95, 237] width 66 height 24
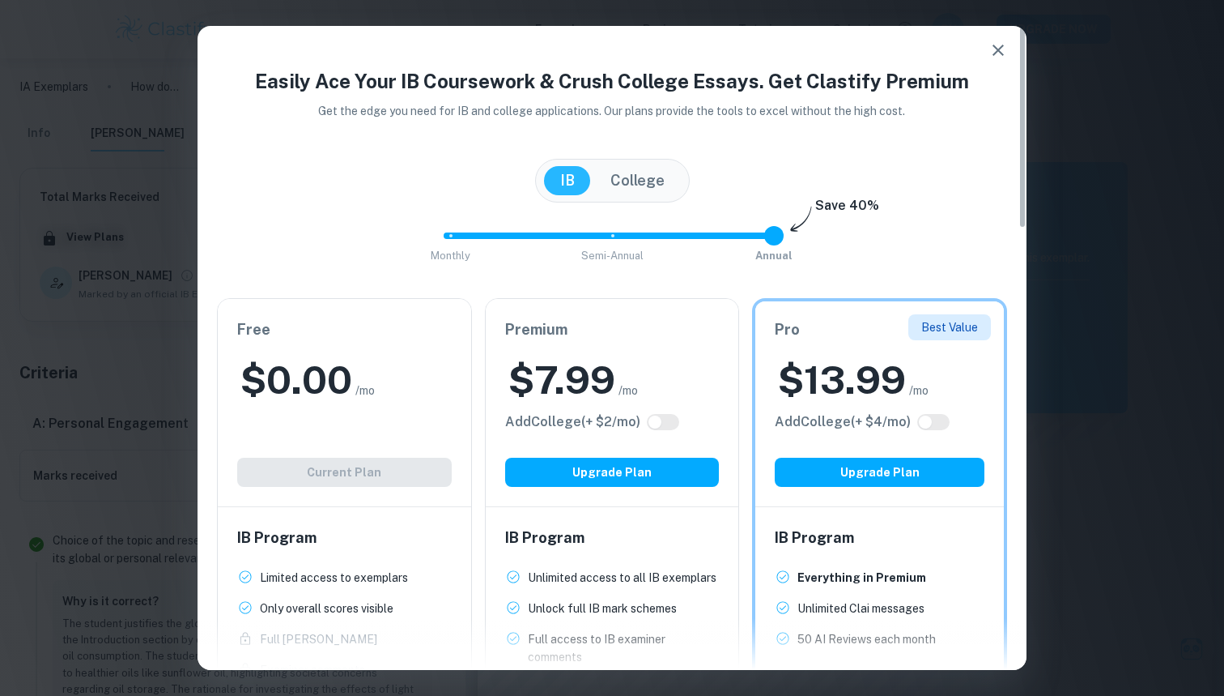
click at [426, 483] on div "Free $ 0.00 /mo Add College (+ $ 2 /mo) Current Plan" at bounding box center [344, 402] width 253 height 207
click at [376, 356] on div "$ 0.00 /mo" at bounding box center [344, 380] width 215 height 52
click at [343, 372] on h2 "$ 0.00" at bounding box center [296, 380] width 112 height 52
click at [1000, 40] on button "button" at bounding box center [998, 50] width 32 height 32
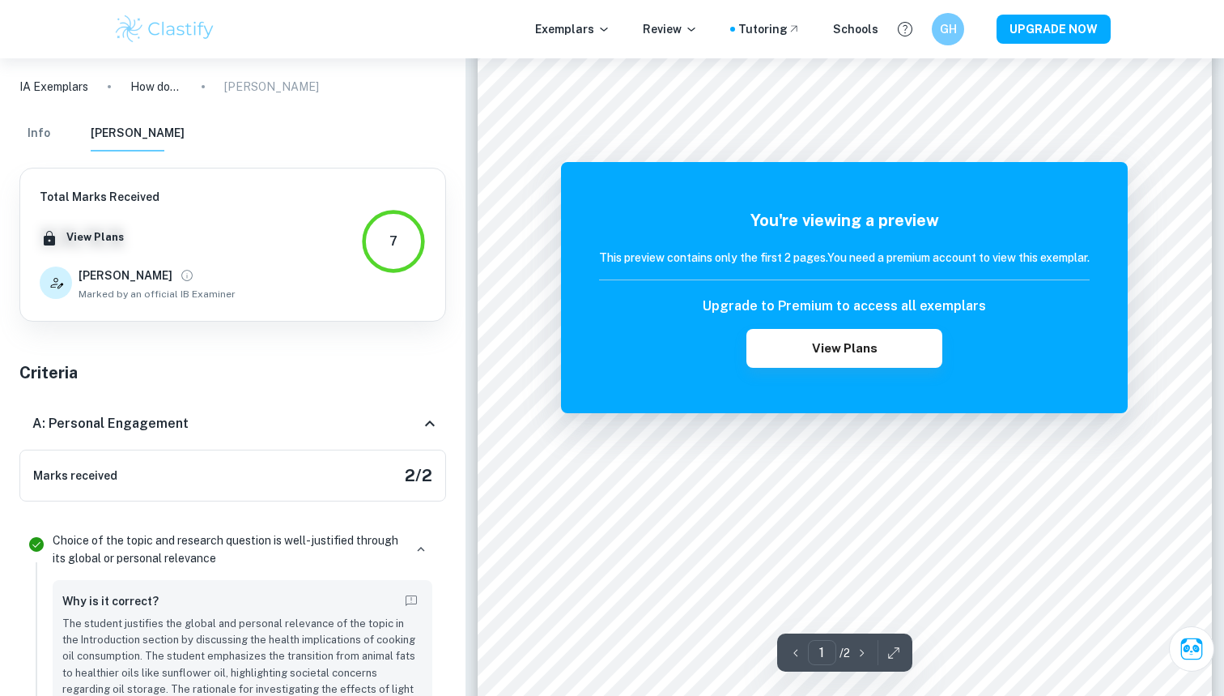
scroll to position [100, 0]
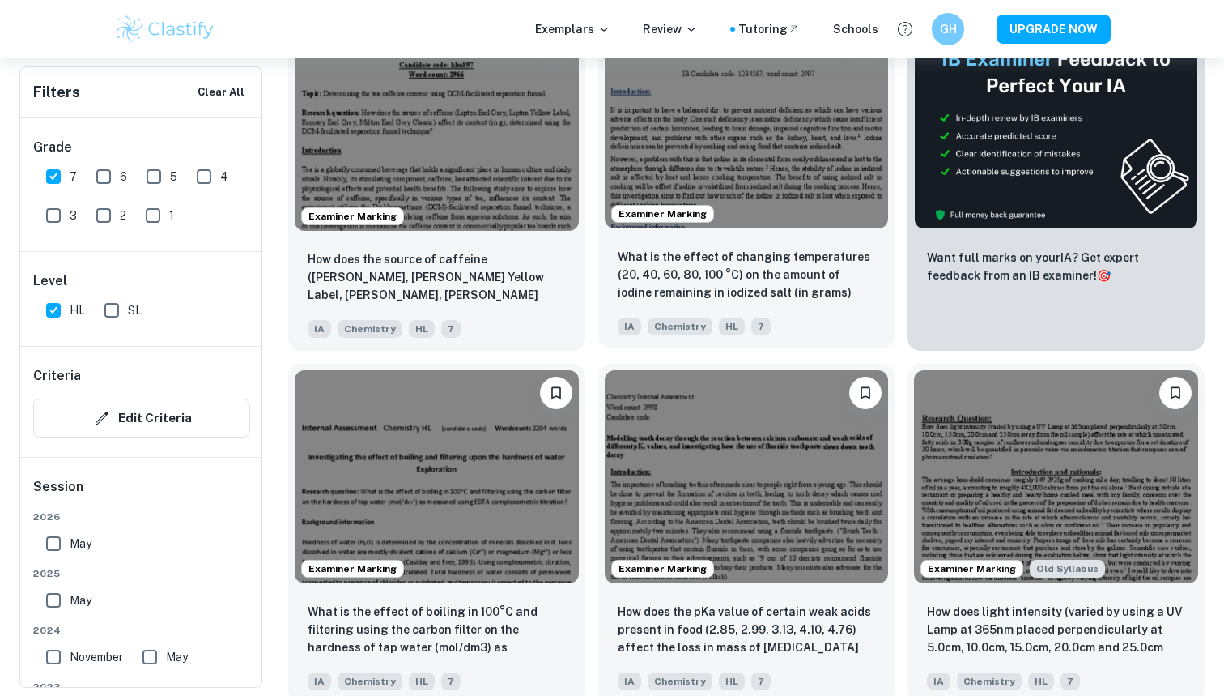
scroll to position [335, 0]
